Goal: Information Seeking & Learning: Learn about a topic

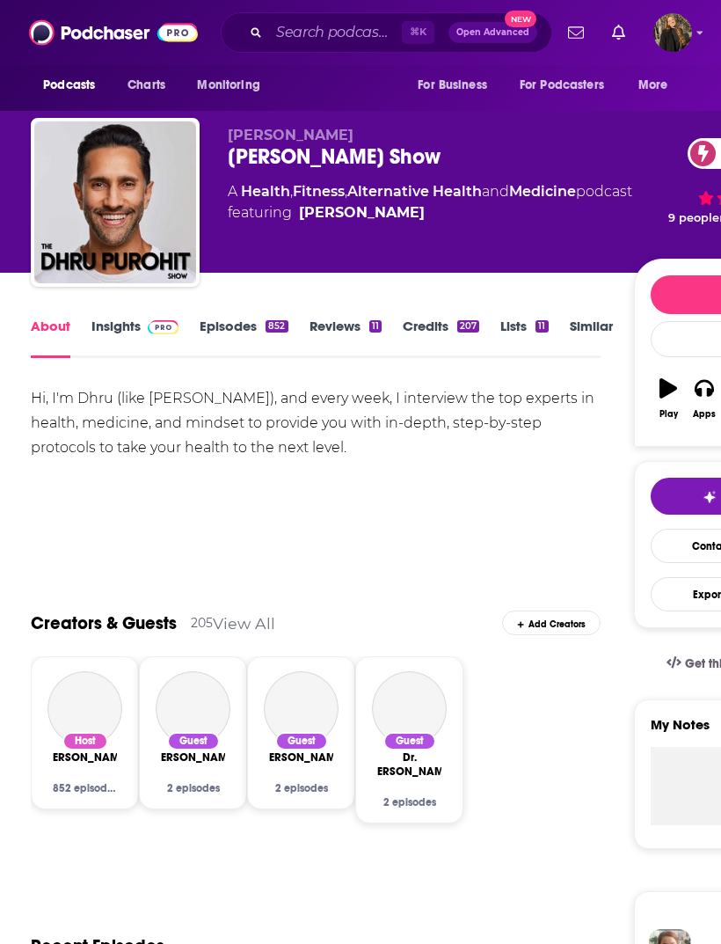
click at [122, 331] on link "Insights" at bounding box center [134, 338] width 87 height 40
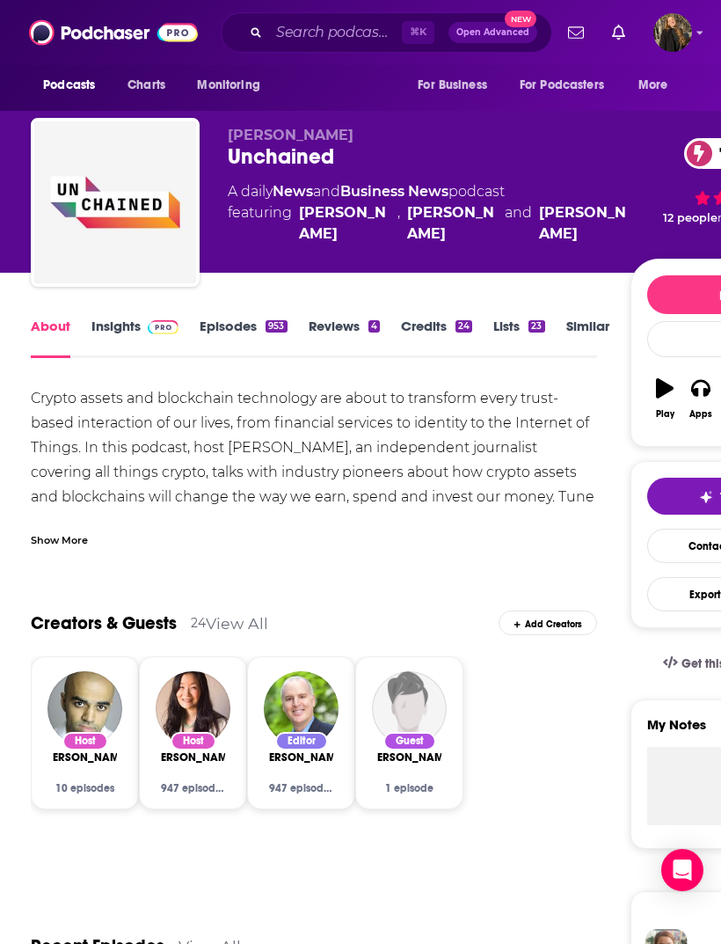
click at [304, 170] on div "Unchained 77" at bounding box center [429, 156] width 402 height 26
click at [318, 152] on div "Unchained 77" at bounding box center [429, 156] width 402 height 26
click at [301, 172] on div "Laura Shin Unchained 77 A daily News and Business News podcast featuring Laura …" at bounding box center [429, 197] width 402 height 141
click at [300, 172] on div "Laura Shin Unchained 77 A daily News and Business News podcast featuring Laura …" at bounding box center [429, 197] width 402 height 141
click at [306, 158] on div "Unchained 77" at bounding box center [429, 156] width 402 height 26
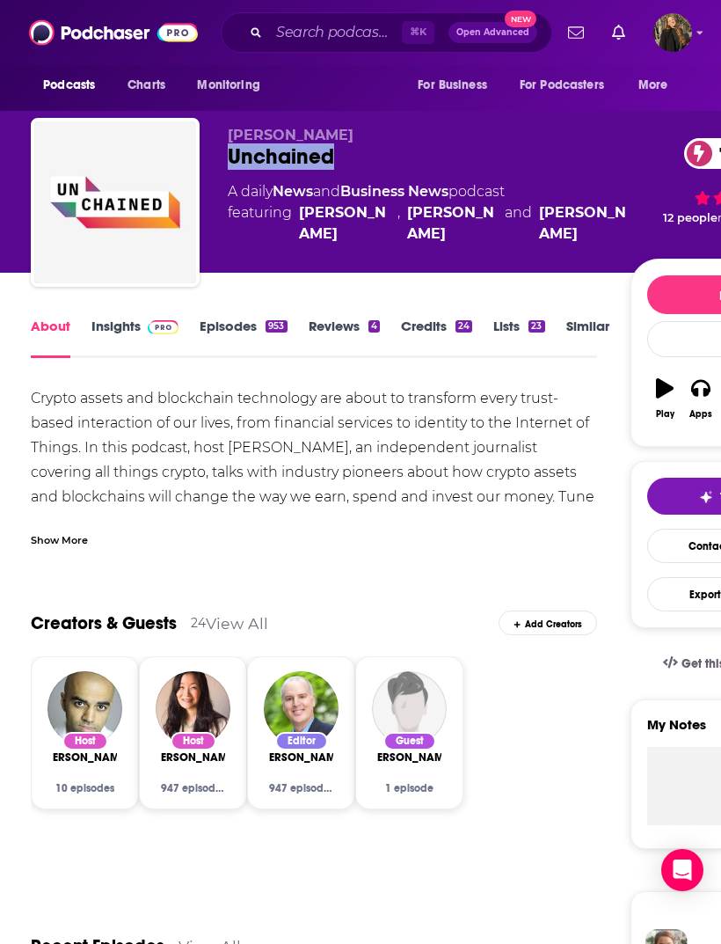
copy h1 "Unchained"
